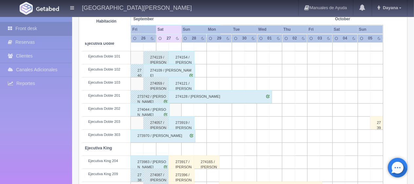
scroll to position [218, 0]
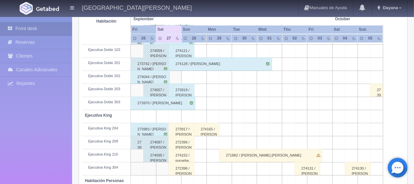
click at [177, 130] on div "273917 / [PERSON_NAME]" at bounding box center [181, 129] width 26 height 13
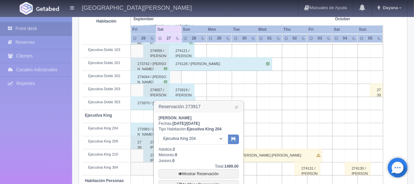
scroll to position [284, 0]
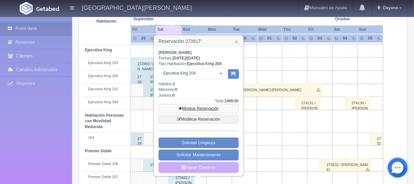
click at [202, 108] on link "Mostrar Reservación" at bounding box center [198, 108] width 80 height 9
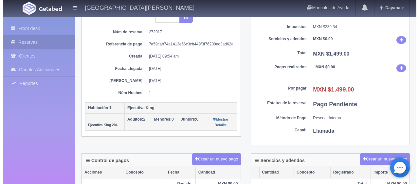
scroll to position [98, 0]
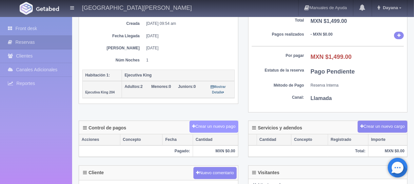
click at [225, 126] on button "Crear un nuevo pago" at bounding box center [213, 127] width 48 height 12
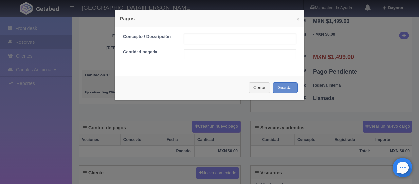
click at [262, 37] on input "text" at bounding box center [240, 39] width 112 height 10
type input "Total Efectivo"
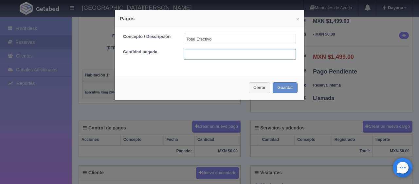
click at [242, 57] on input "text" at bounding box center [240, 54] width 112 height 10
type input "1399"
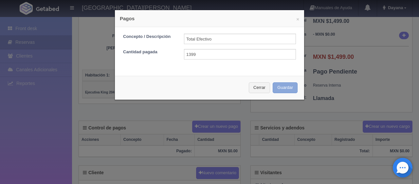
click at [276, 84] on button "Guardar" at bounding box center [285, 88] width 25 height 11
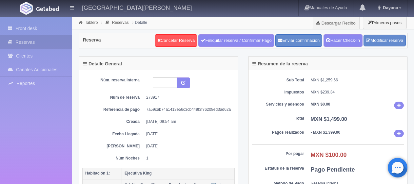
drag, startPoint x: 0, startPoint y: 0, endPoint x: 224, endPoint y: 123, distance: 255.4
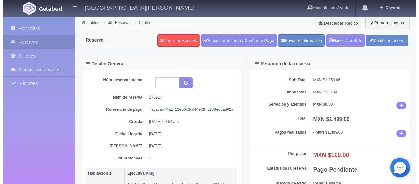
scroll to position [98, 0]
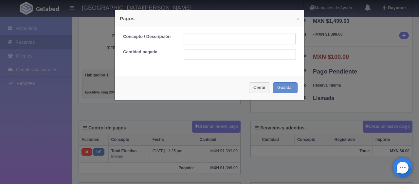
click at [216, 39] on input "text" at bounding box center [240, 39] width 112 height 10
type input "Descuento pago en efectivo"
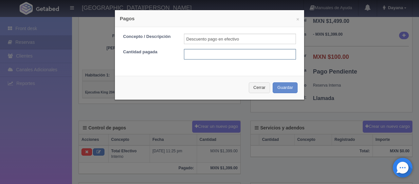
click at [231, 55] on input "text" at bounding box center [240, 54] width 112 height 10
type input "100"
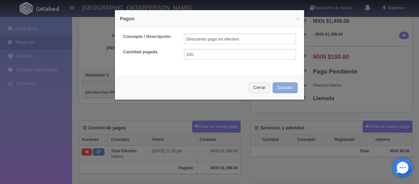
click at [284, 87] on button "Guardar" at bounding box center [285, 88] width 25 height 11
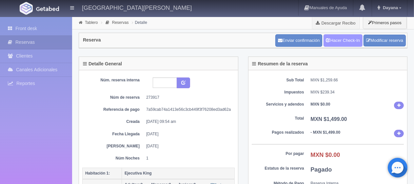
click at [338, 40] on link "Hacer Check-In" at bounding box center [342, 40] width 39 height 12
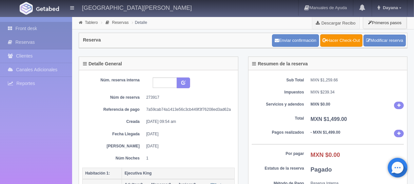
click at [18, 28] on link "Front desk" at bounding box center [36, 28] width 72 height 13
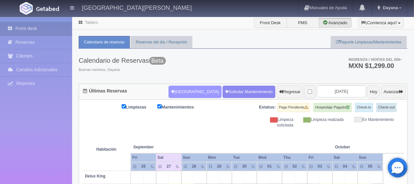
click at [177, 96] on button "Nueva Reserva" at bounding box center [194, 92] width 53 height 12
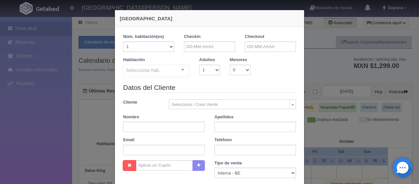
checkbox input "false"
click at [190, 43] on input "text" at bounding box center [209, 47] width 51 height 10
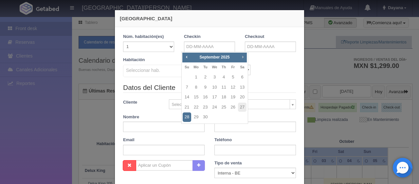
click at [243, 58] on span "Next" at bounding box center [242, 56] width 5 height 5
click at [243, 86] on link "10" at bounding box center [242, 87] width 9 height 9
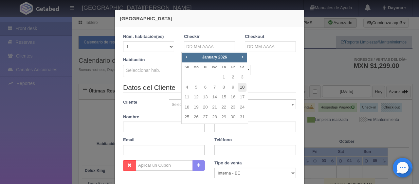
type input "10-01-2026"
checkbox input "false"
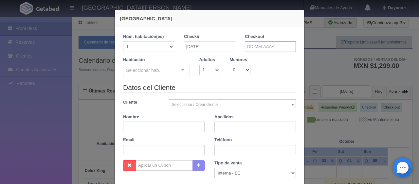
click at [251, 51] on input "text" at bounding box center [270, 47] width 51 height 10
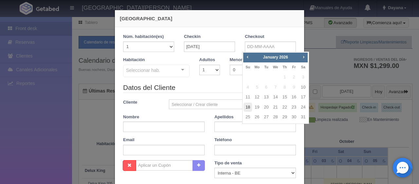
click at [248, 107] on link "18" at bounding box center [248, 107] width 9 height 9
type input "18-01-2026"
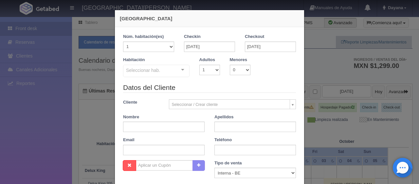
checkbox input "false"
click at [178, 67] on div at bounding box center [182, 70] width 13 height 10
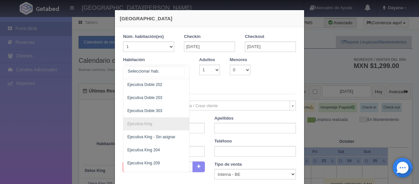
scroll to position [153, 0]
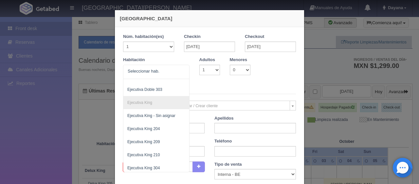
click at [251, 81] on div "Habitación SUITE SUITE - Sin asignar Habitación Personas con Movilidad Reducida…" at bounding box center [209, 70] width 183 height 27
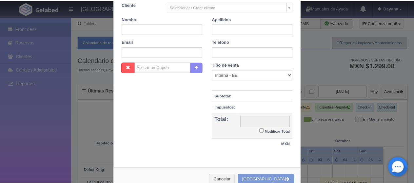
scroll to position [115, 0]
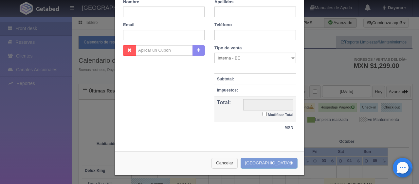
click at [238, 164] on button "Cancelar" at bounding box center [225, 163] width 26 height 11
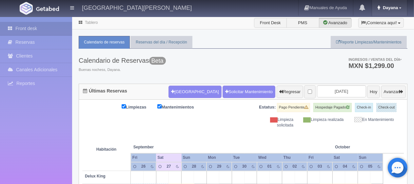
click at [399, 7] on link "Dayana" at bounding box center [389, 8] width 35 height 16
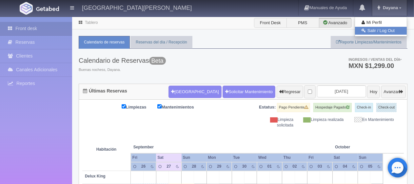
click at [385, 32] on link "Salir / Log Out" at bounding box center [381, 31] width 52 height 8
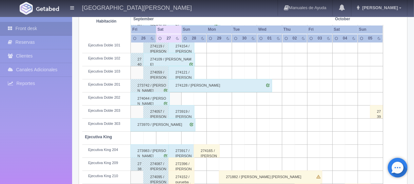
scroll to position [164, 0]
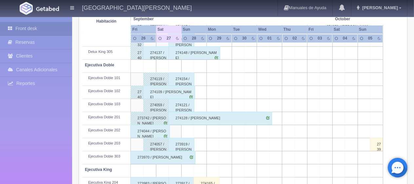
click at [178, 78] on div "274154 / Tania Libertad ." at bounding box center [181, 79] width 26 height 13
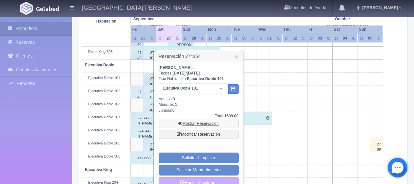
click at [199, 122] on link "Mostrar Reservación" at bounding box center [198, 123] width 80 height 9
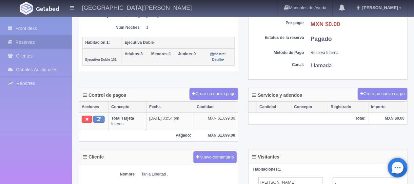
scroll to position [98, 0]
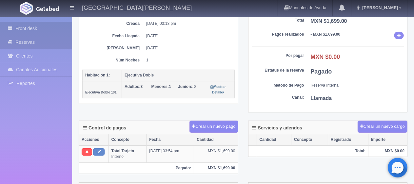
click at [10, 29] on icon at bounding box center [12, 28] width 8 height 7
